Goal: Ask a question

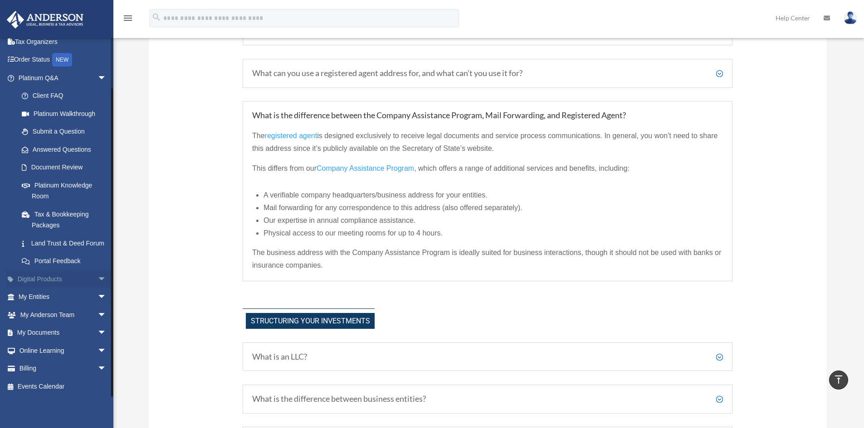
scroll to position [54, 0]
click at [97, 330] on span "arrow_drop_down" at bounding box center [106, 333] width 18 height 19
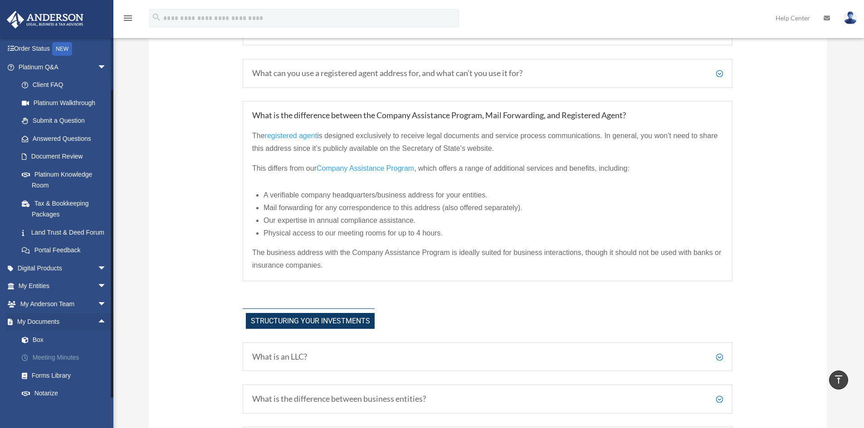
click at [55, 330] on link "Meeting Minutes" at bounding box center [66, 358] width 107 height 18
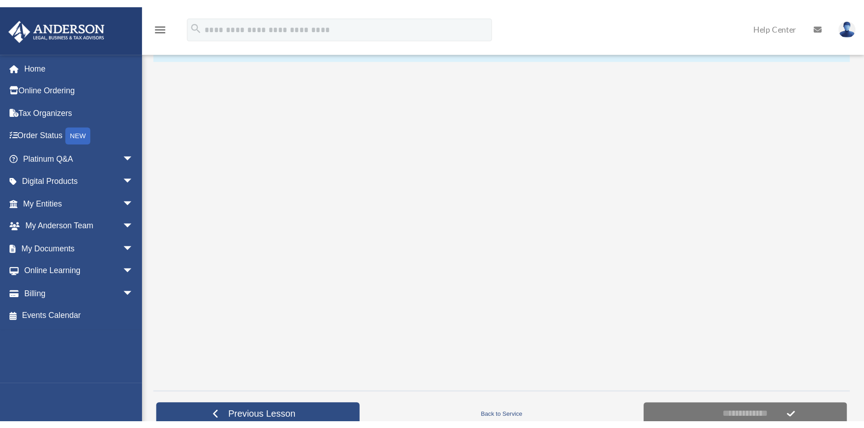
scroll to position [156, 0]
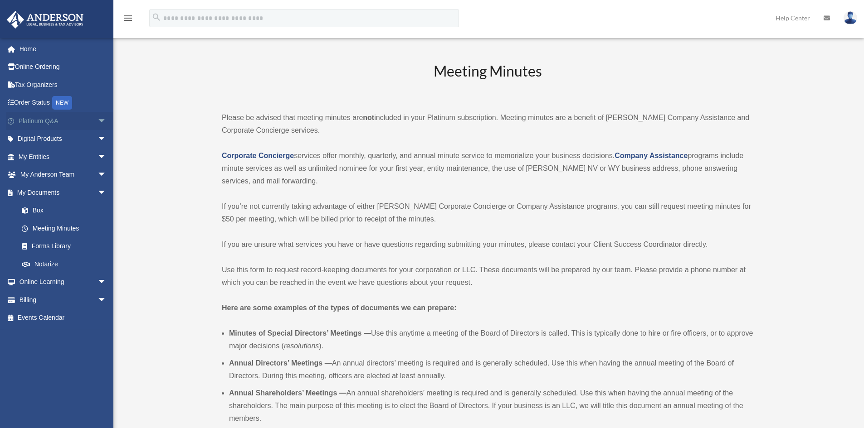
click at [97, 121] on span "arrow_drop_down" at bounding box center [106, 121] width 18 height 19
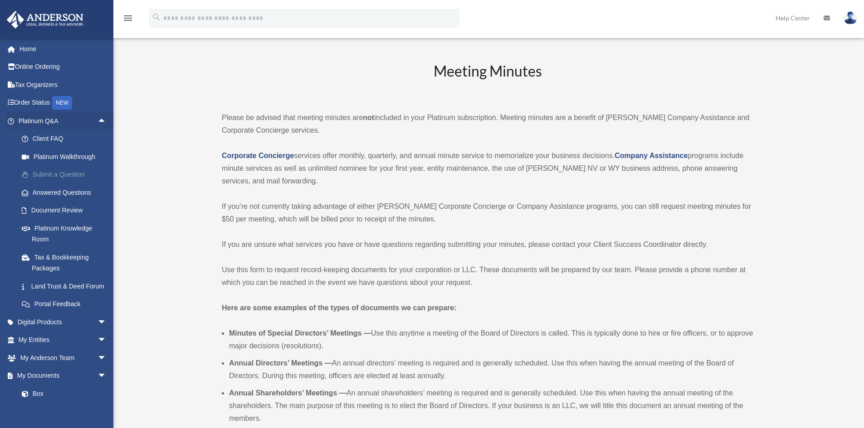
click at [60, 175] on link "Submit a Question" at bounding box center [66, 175] width 107 height 18
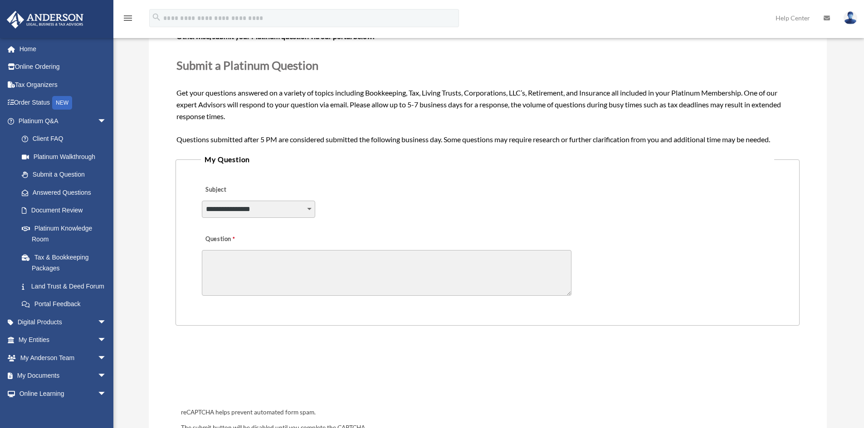
scroll to position [136, 0]
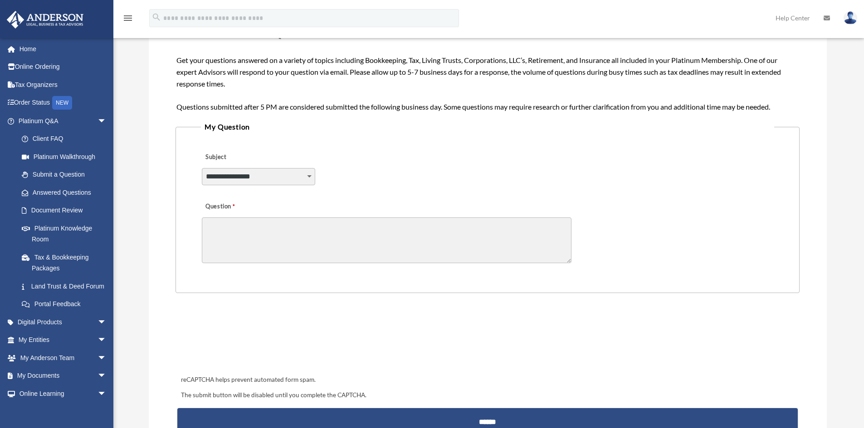
click at [310, 177] on select "**********" at bounding box center [258, 176] width 113 height 17
click at [355, 227] on textarea "Question" at bounding box center [386, 241] width 369 height 46
click at [47, 234] on link "Platinum Knowledge Room" at bounding box center [66, 233] width 107 height 29
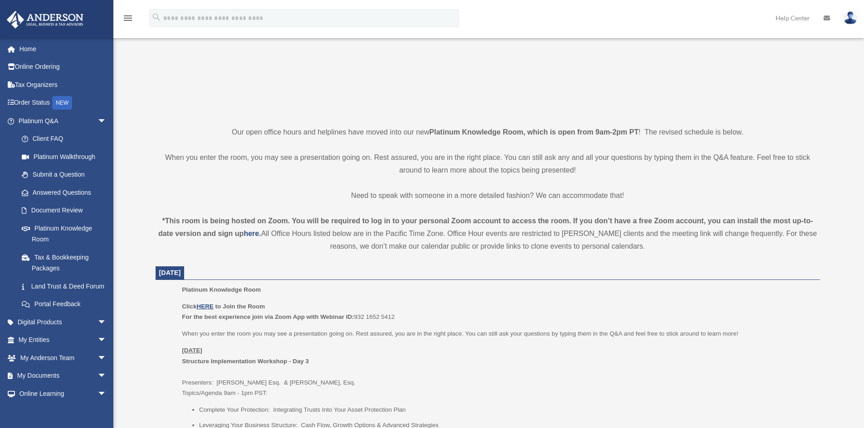
scroll to position [181, 0]
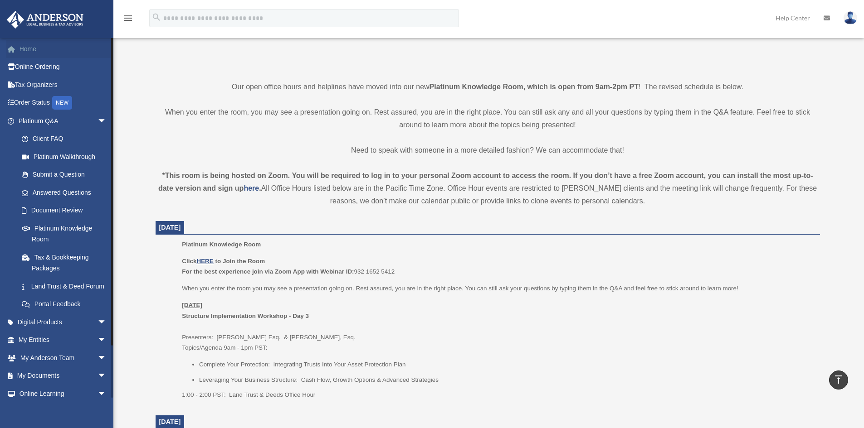
click at [51, 49] on link "Home" at bounding box center [63, 49] width 114 height 18
